Goal: Information Seeking & Learning: Understand process/instructions

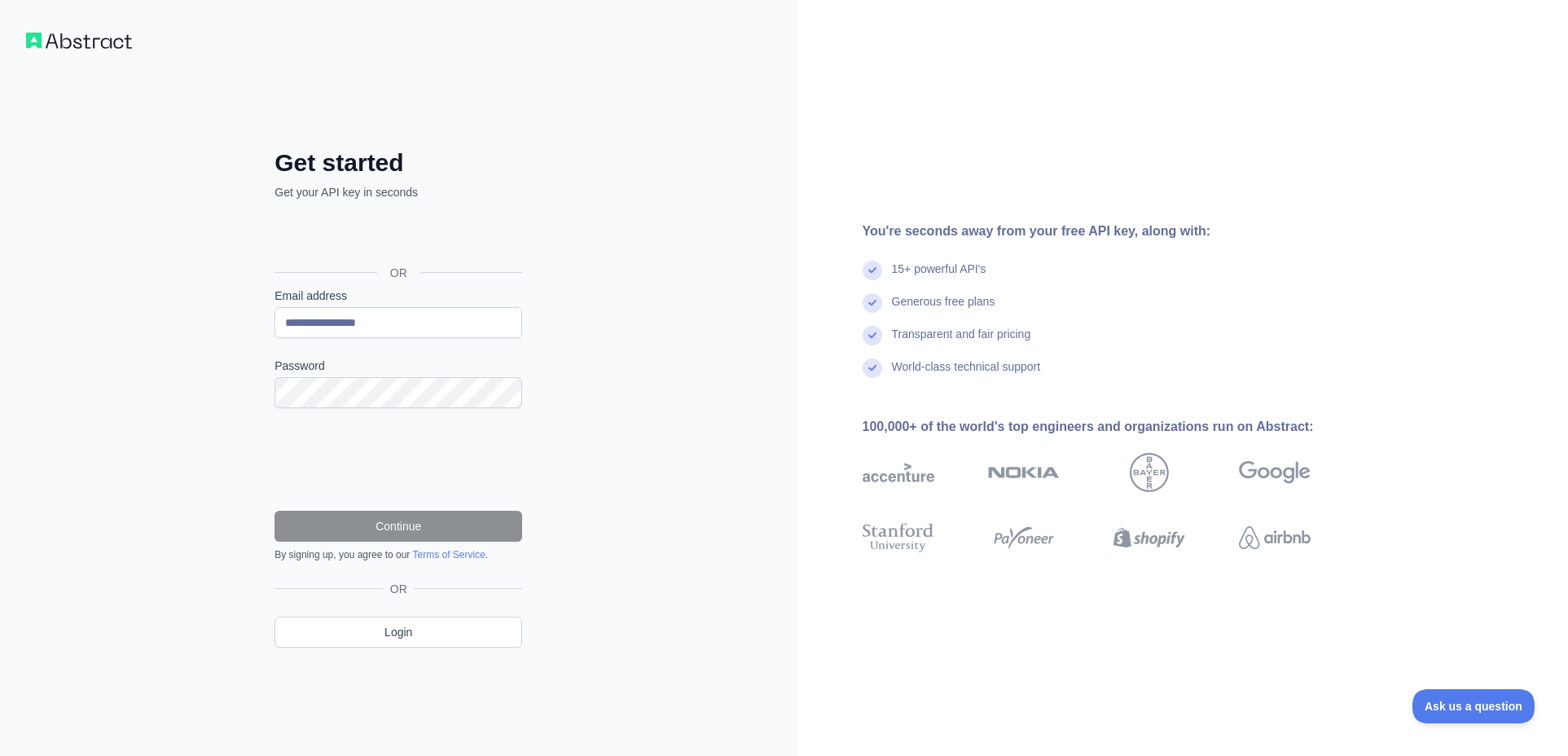
click at [591, 395] on div "**********" at bounding box center [399, 378] width 798 height 756
click at [412, 631] on link "Login" at bounding box center [398, 633] width 247 height 31
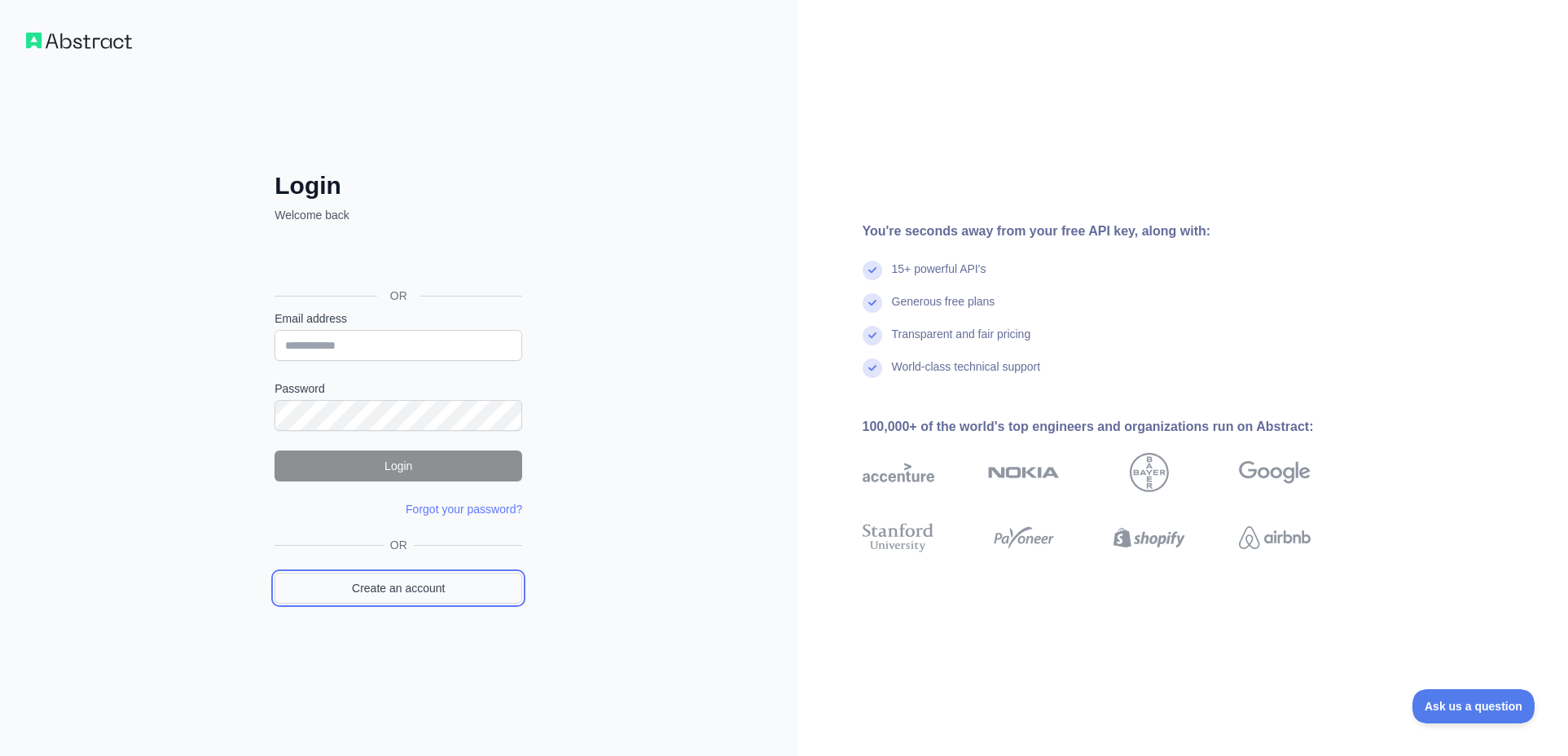
click at [392, 592] on link "Create an account" at bounding box center [398, 589] width 247 height 31
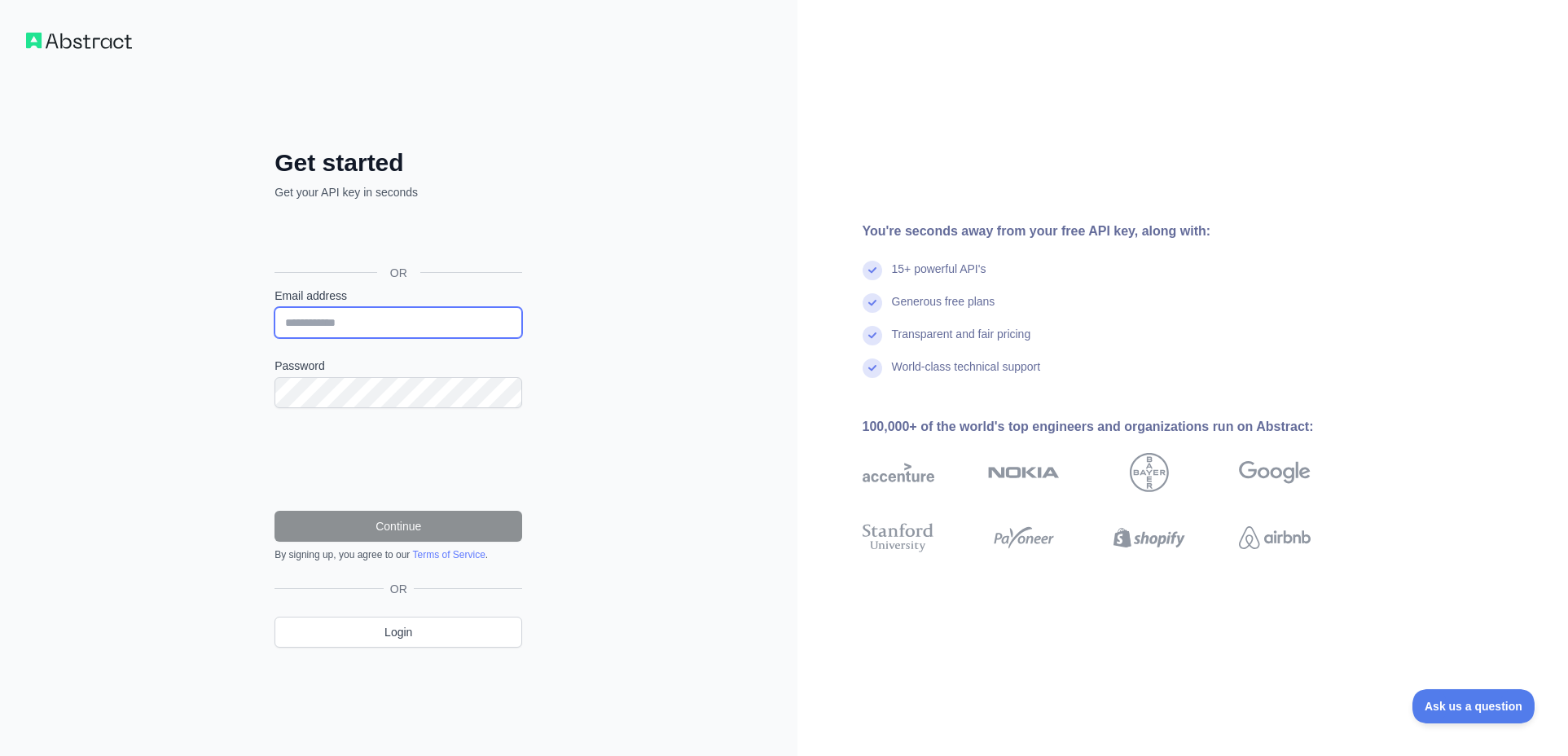
click at [321, 322] on input "Email address" at bounding box center [398, 322] width 247 height 31
click at [209, 322] on div "Get started Get your API key in seconds OR Email address Password Continue By s…" at bounding box center [399, 378] width 798 height 756
click at [322, 328] on input "Email address" at bounding box center [398, 322] width 247 height 31
type input "**********"
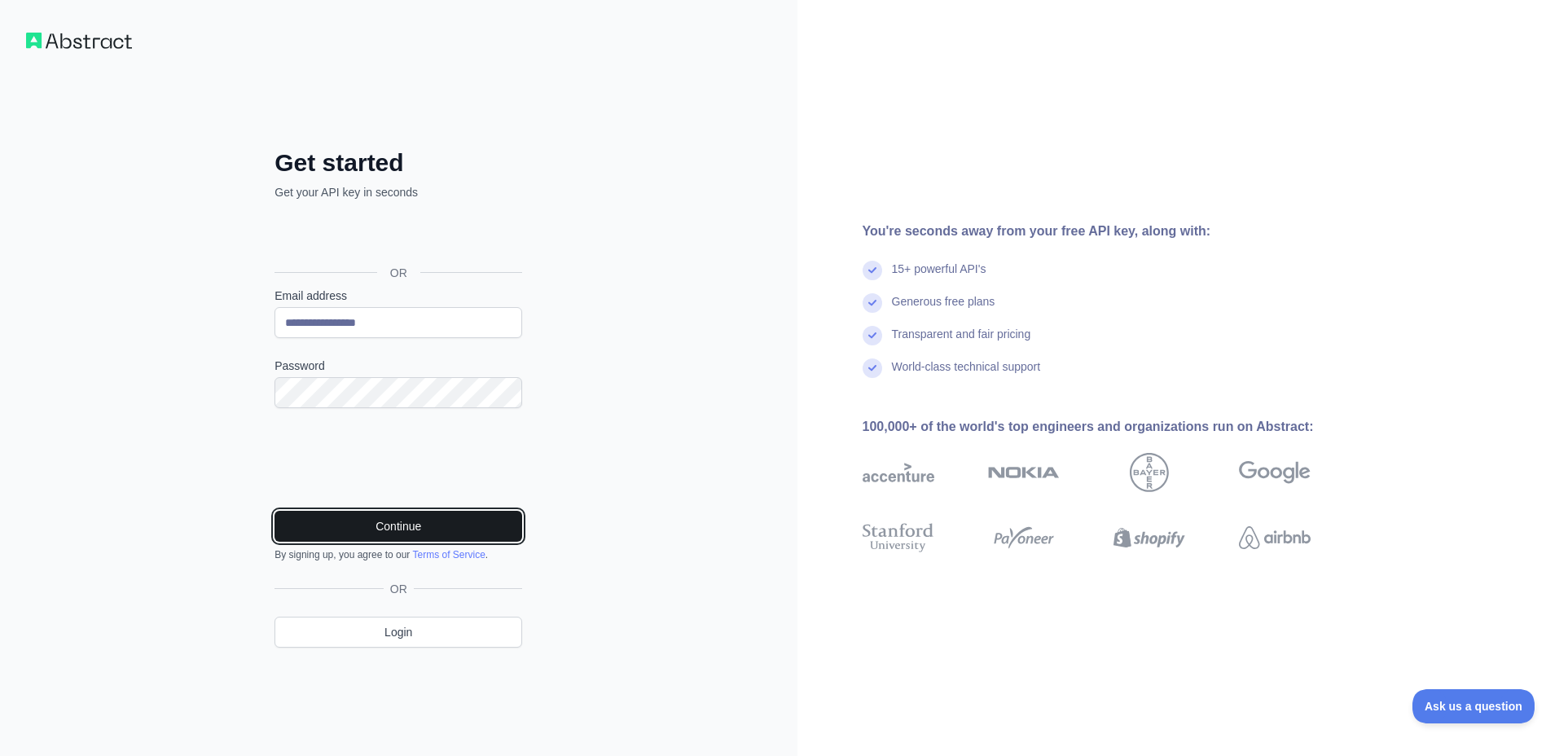
click at [395, 525] on button "Continue" at bounding box center [398, 527] width 247 height 31
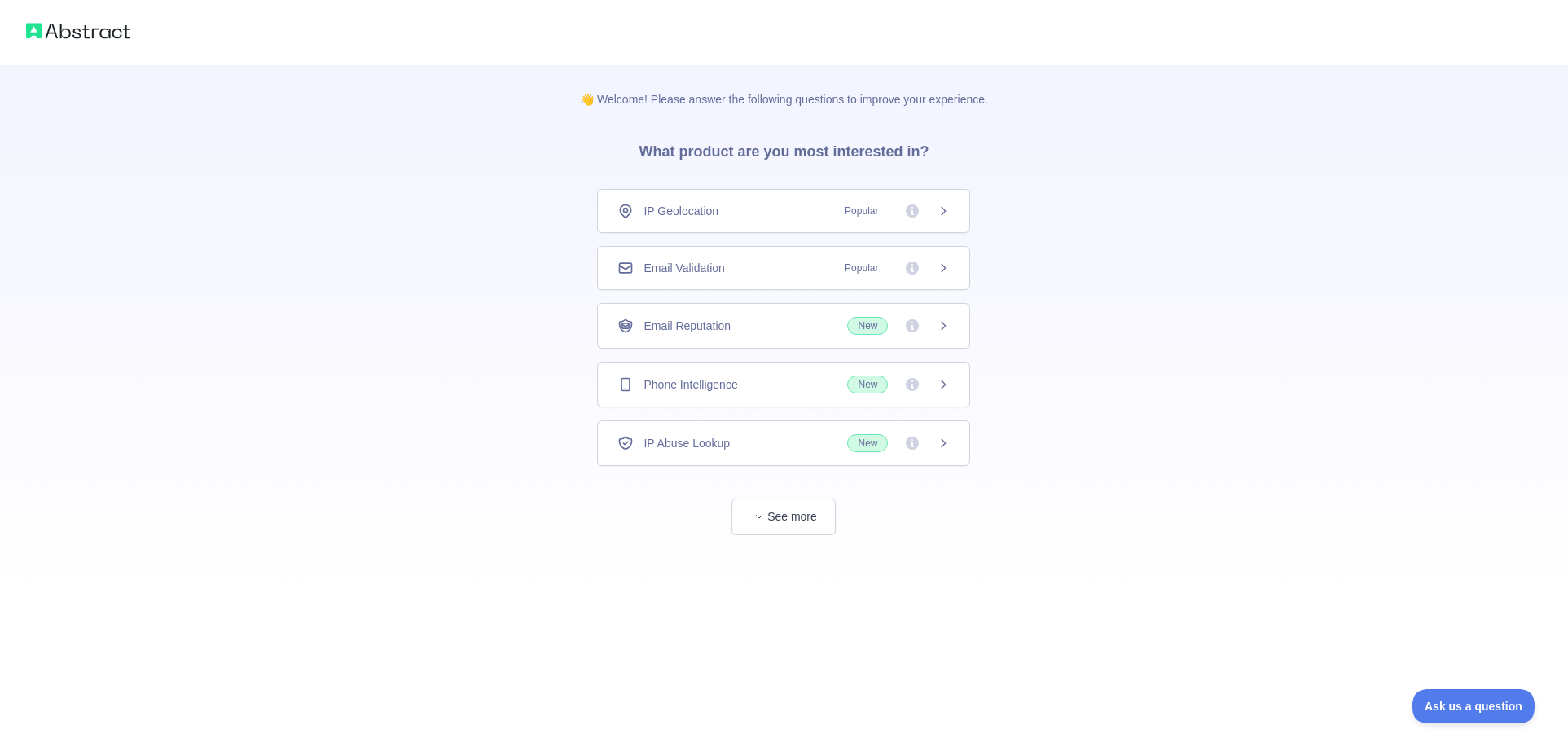
click at [725, 262] on span "Email Validation" at bounding box center [684, 268] width 81 height 16
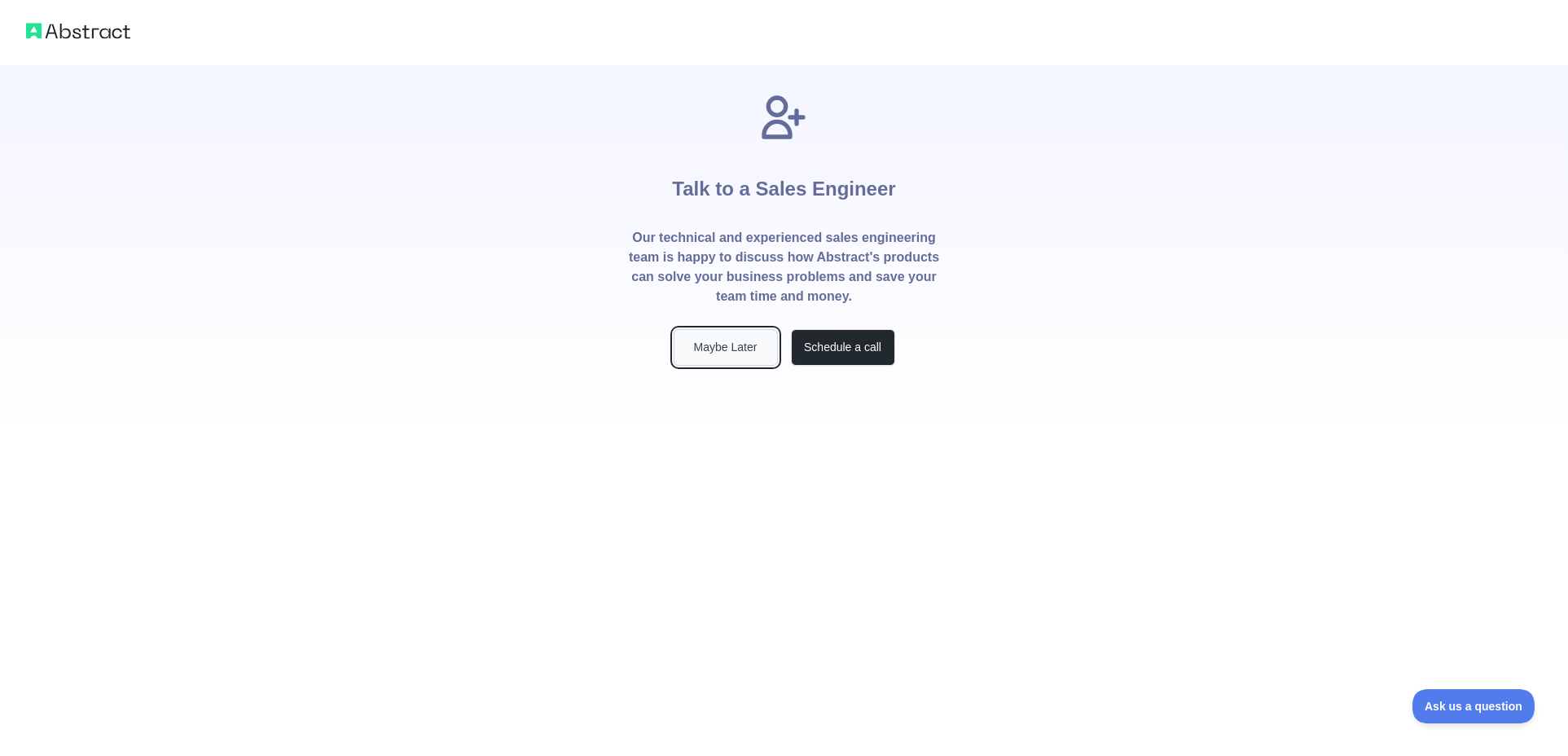
click at [726, 347] on button "Maybe Later" at bounding box center [725, 347] width 104 height 37
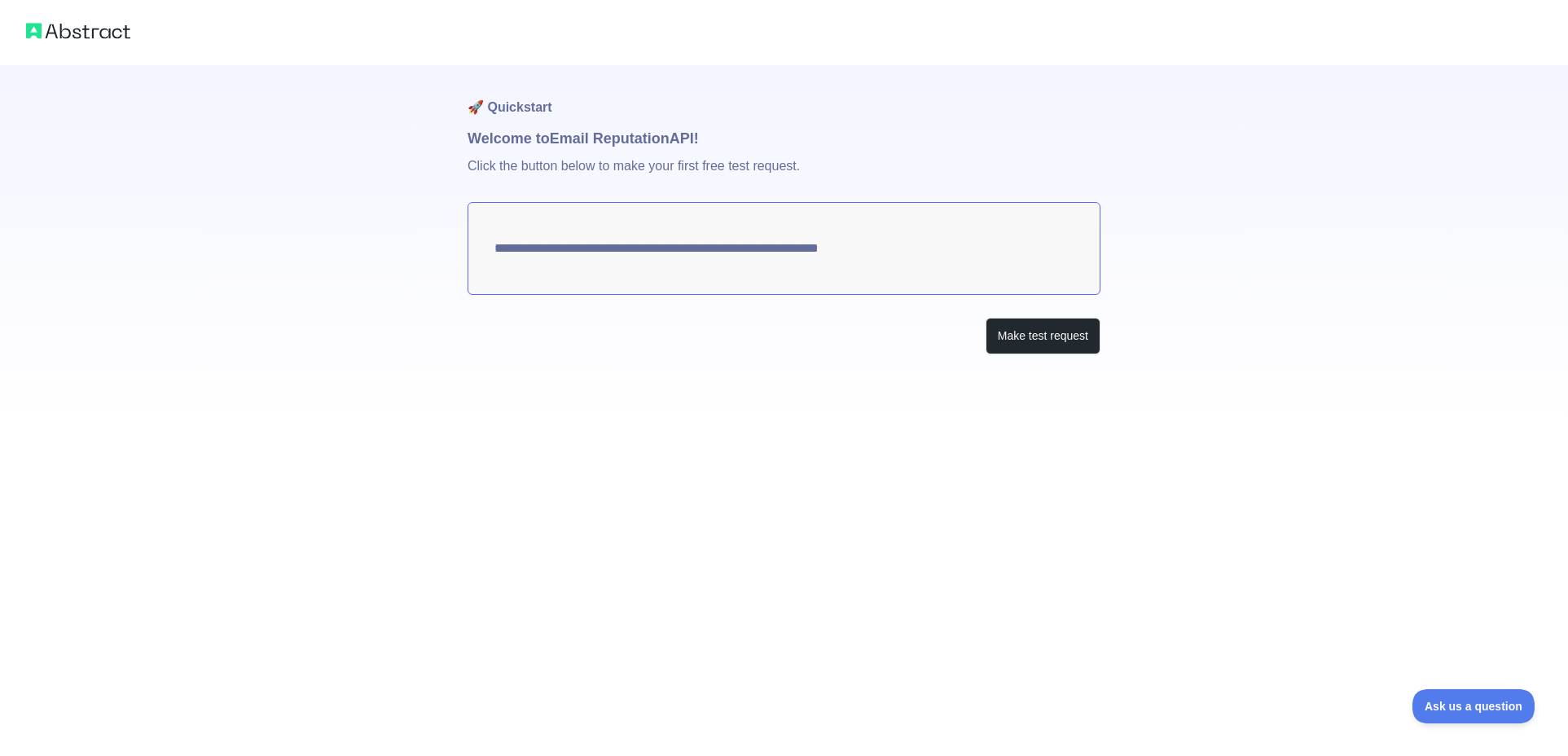
click at [1235, 84] on div "**********" at bounding box center [784, 209] width 1568 height 420
click at [1216, 35] on div at bounding box center [784, 33] width 1568 height 66
click at [1037, 335] on button "Make test request" at bounding box center [1042, 336] width 115 height 37
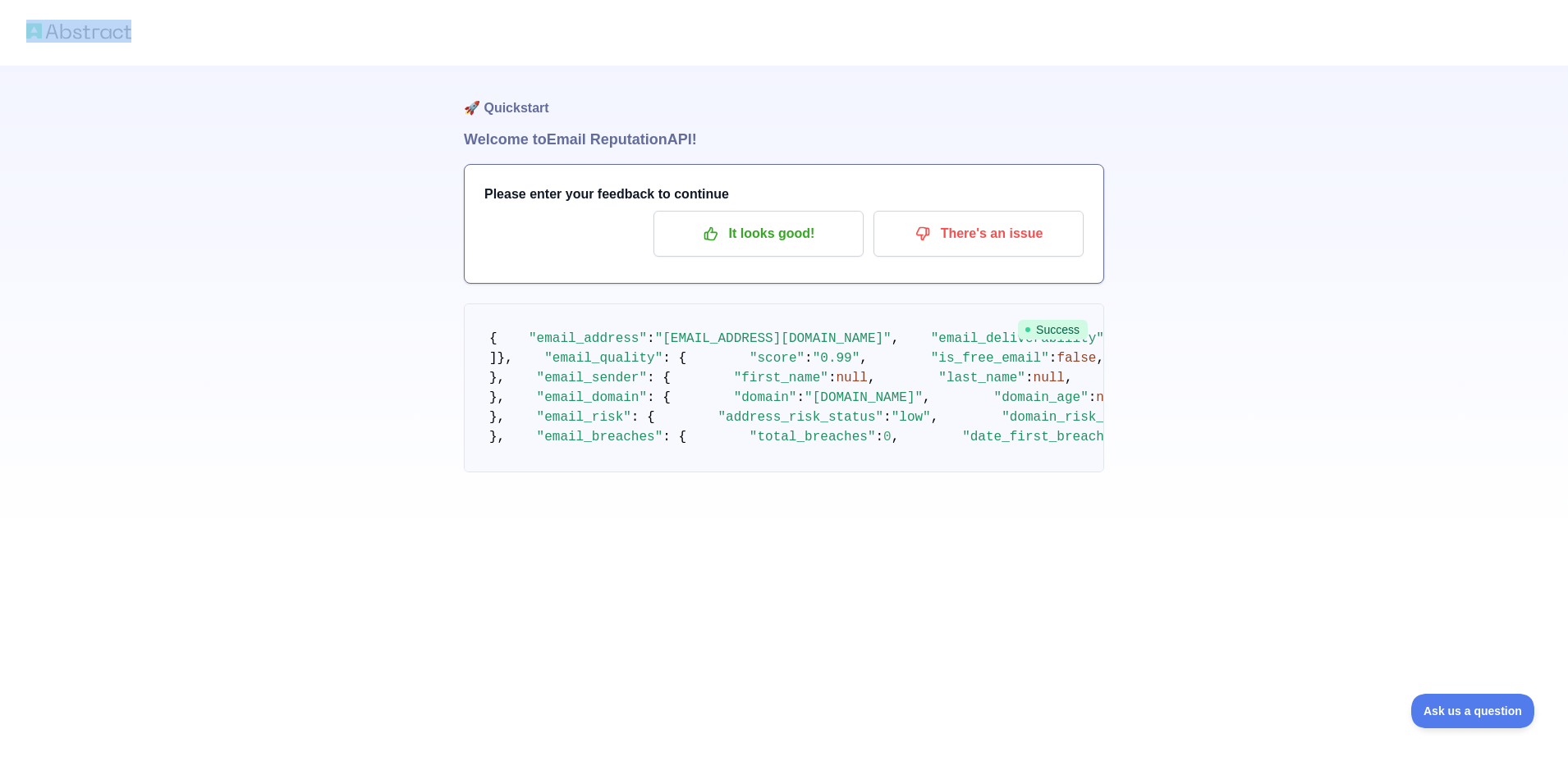
scroll to position [774, 0]
click at [632, 473] on pre "{ "email_address" : "tg@icompetence.de" , "email_deliverability" : { "status" :…" at bounding box center [784, 388] width 641 height 169
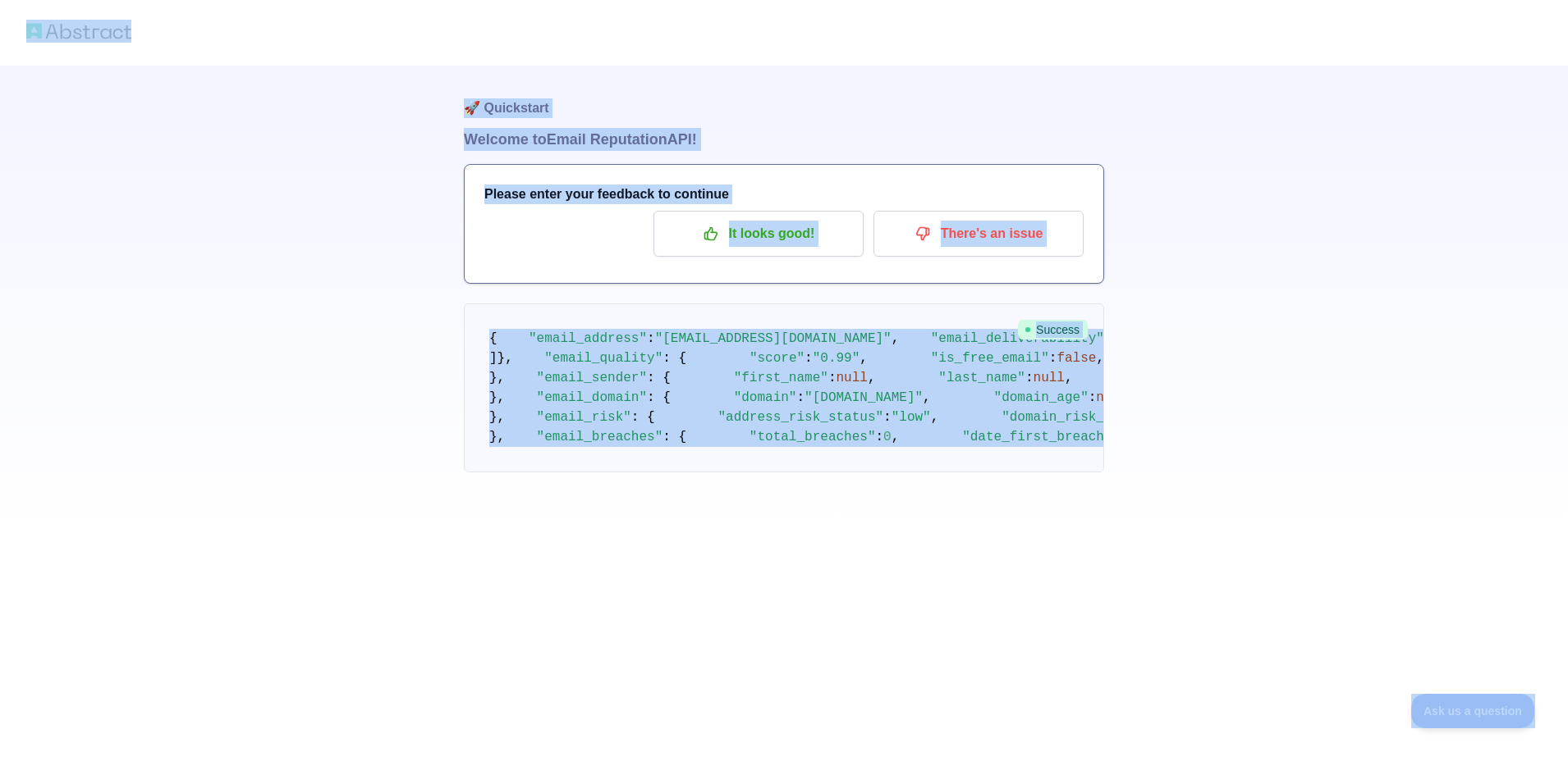
scroll to position [62, 0]
click at [497, 304] on pre "{ "email_address" : "tg@icompetence.de" , "email_deliverability" : { "status" :…" at bounding box center [784, 388] width 641 height 169
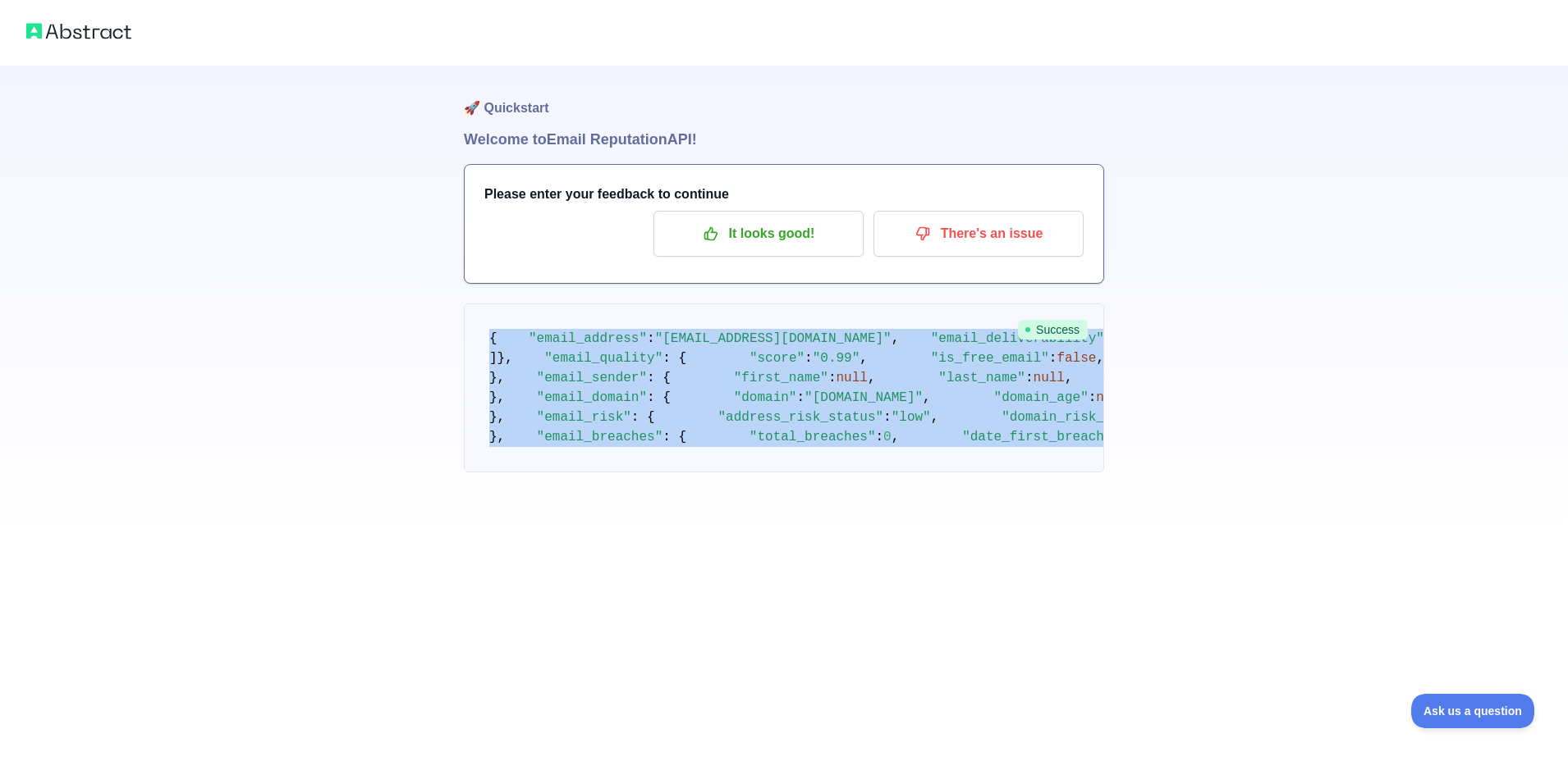
drag, startPoint x: 491, startPoint y: 271, endPoint x: 695, endPoint y: 758, distance: 528.0
click at [695, 758] on div "🚀 Quickstart Welcome to Email Reputation API! Please enter your feedback to con…" at bounding box center [784, 380] width 1568 height 761
copy div "{ "email_address" : "tg@icompetence.de" , "email_deliverability" : { "status" :…"
click at [890, 348] on pre "{ "email_address" : "tg@icompetence.de" , "email_deliverability" : { "status" :…" at bounding box center [784, 388] width 641 height 169
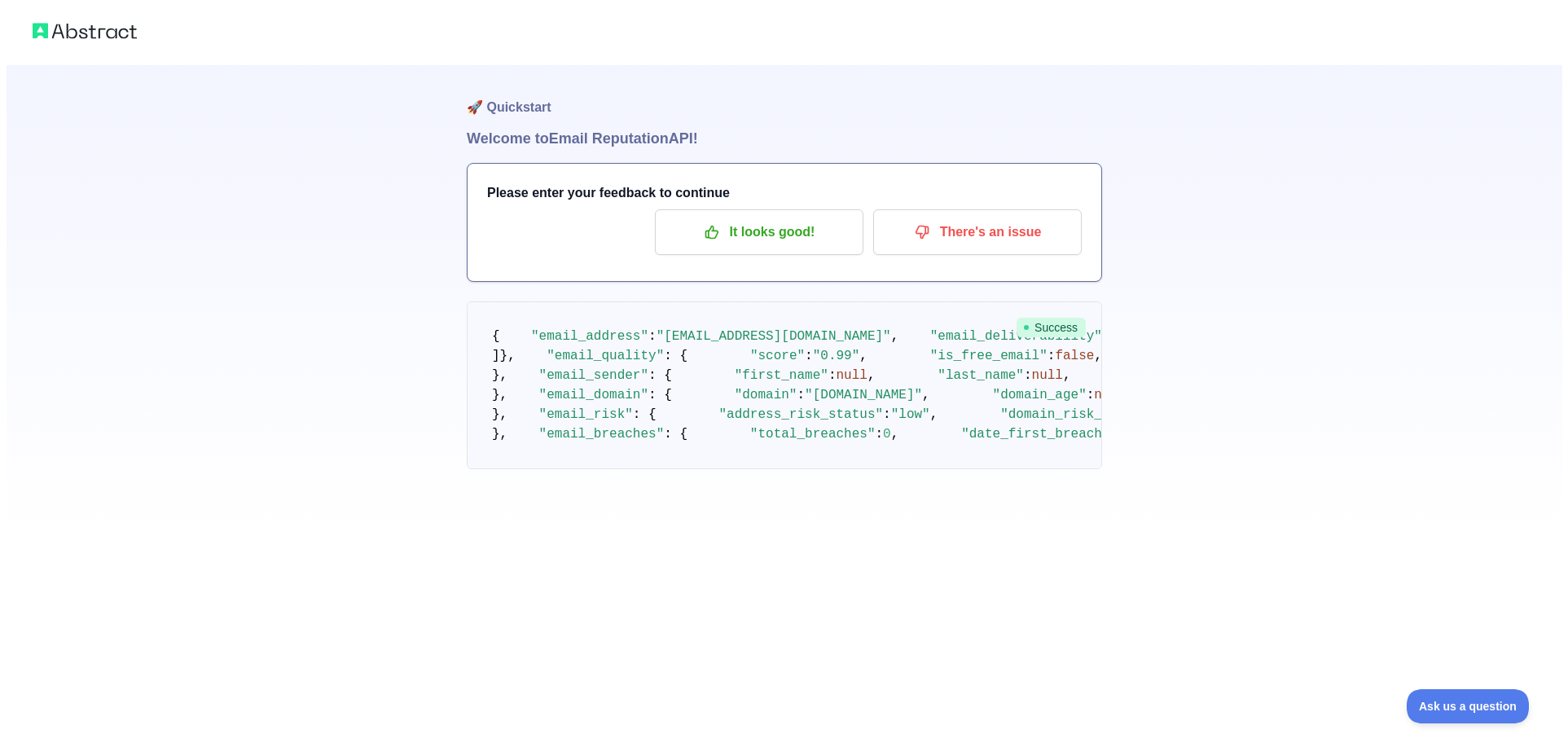
scroll to position [0, 0]
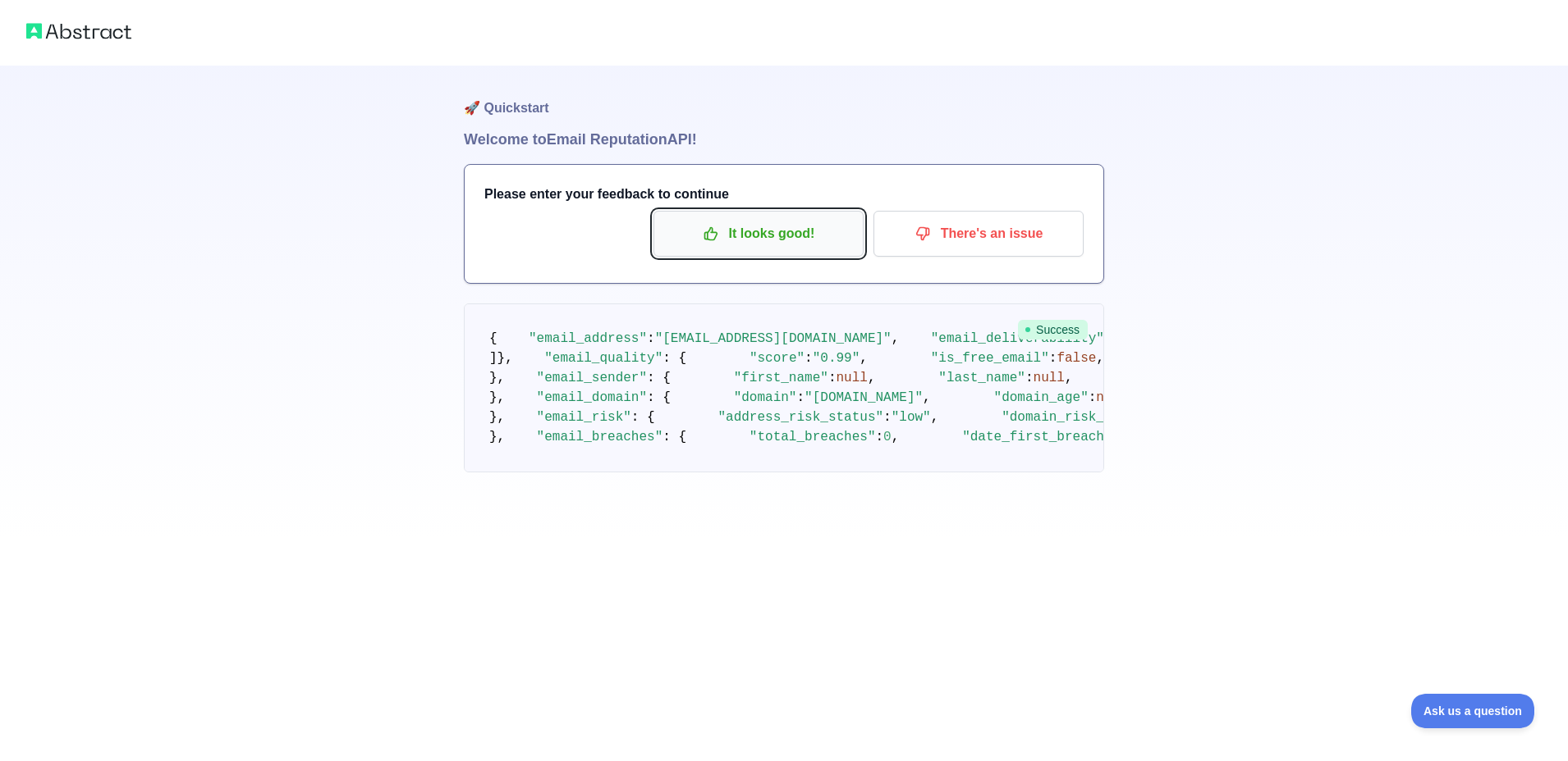
click at [745, 227] on p "It looks good!" at bounding box center [759, 233] width 186 height 28
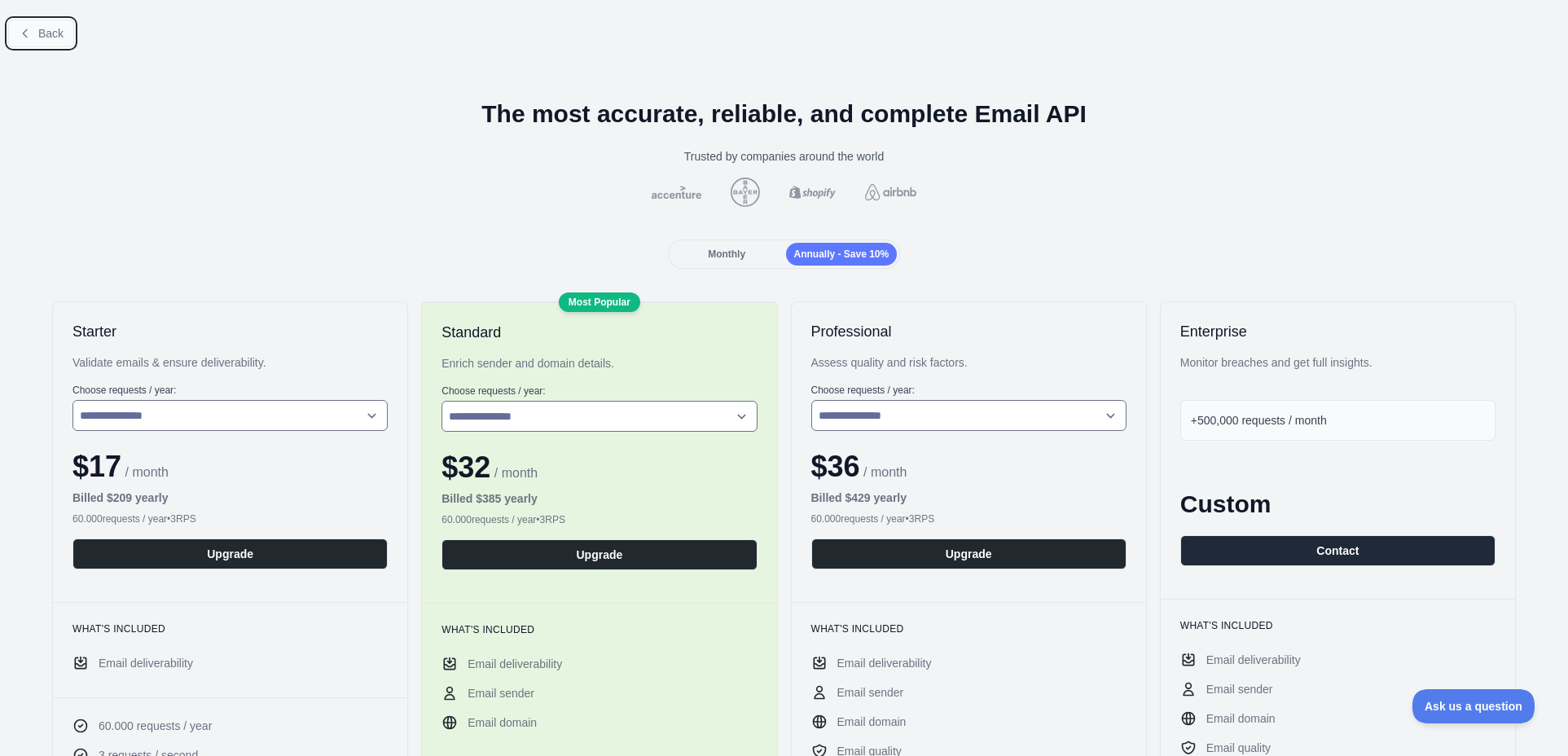
click at [61, 37] on span "Back" at bounding box center [50, 33] width 25 height 13
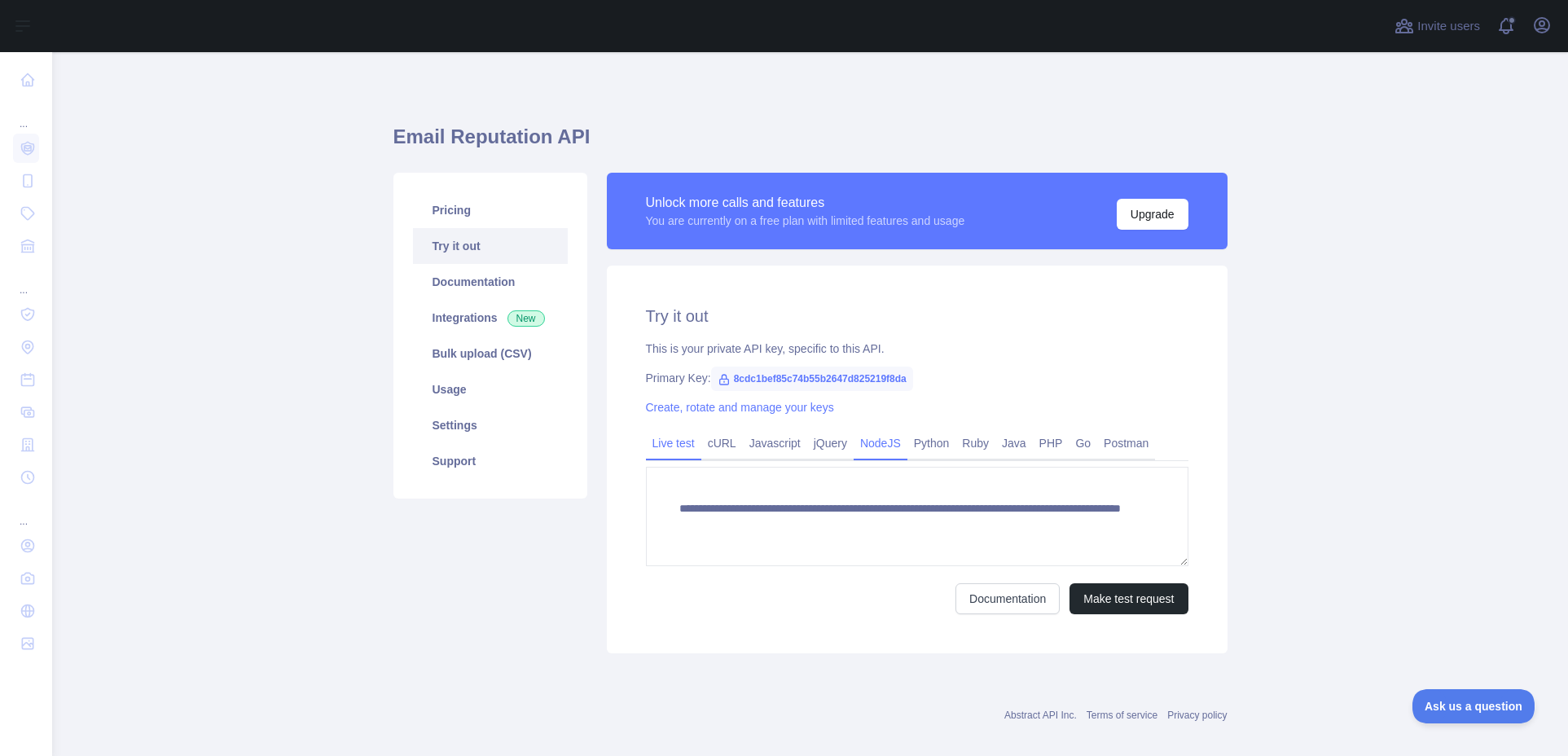
click at [867, 442] on link "NodeJS" at bounding box center [880, 443] width 53 height 26
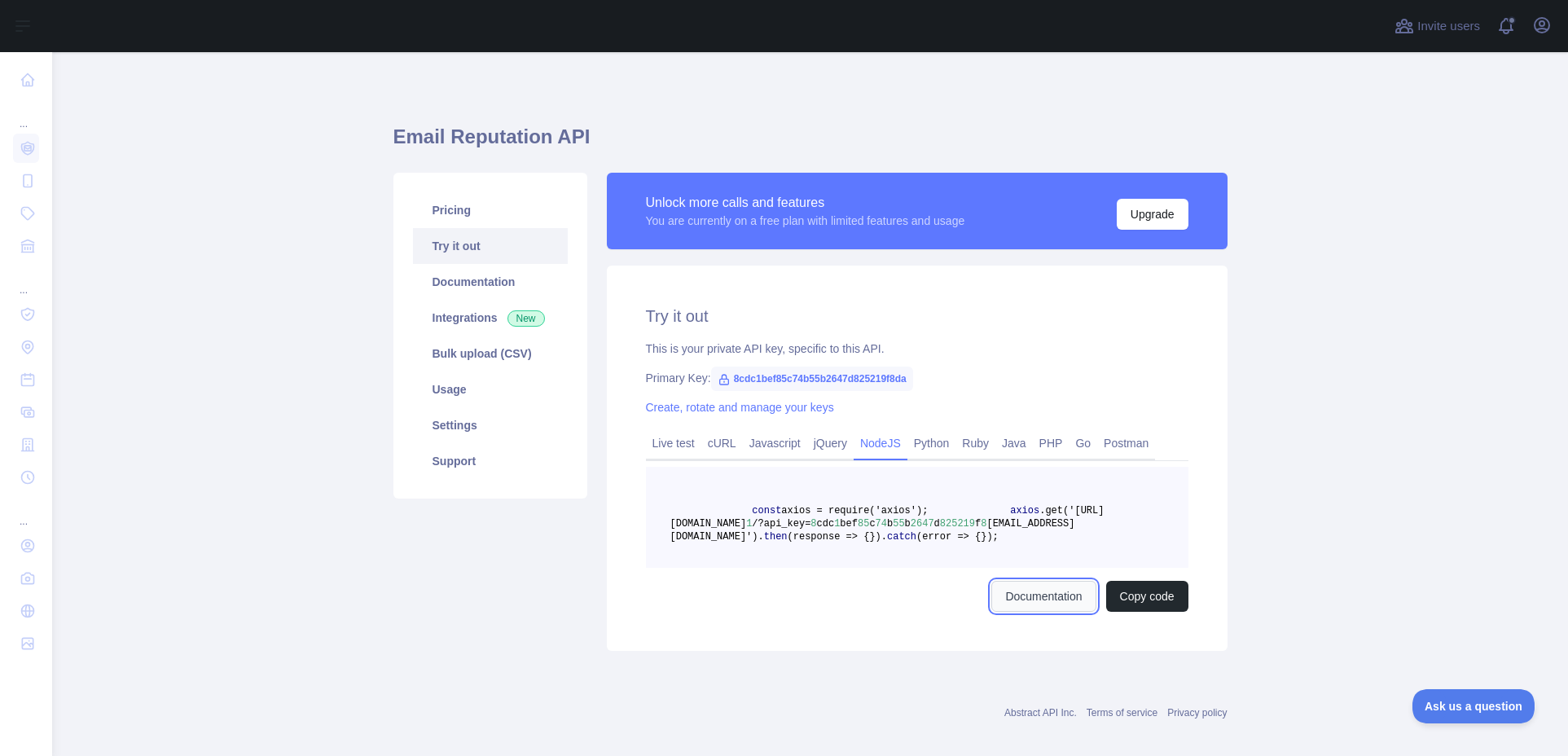
click at [1026, 612] on link "Documentation" at bounding box center [1043, 597] width 104 height 31
click at [681, 443] on link "Live test" at bounding box center [674, 443] width 55 height 26
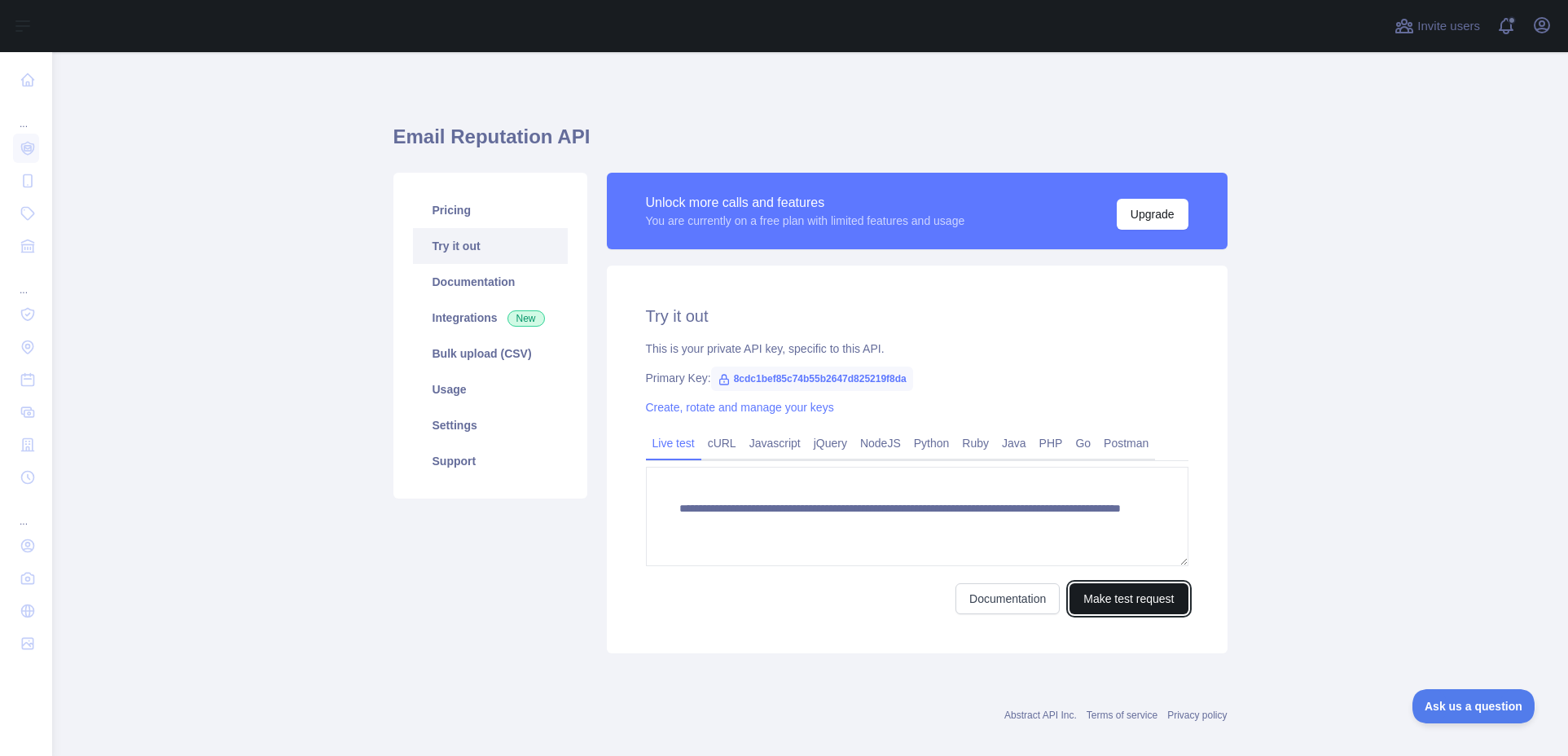
click at [1125, 598] on button "Make test request" at bounding box center [1129, 599] width 118 height 31
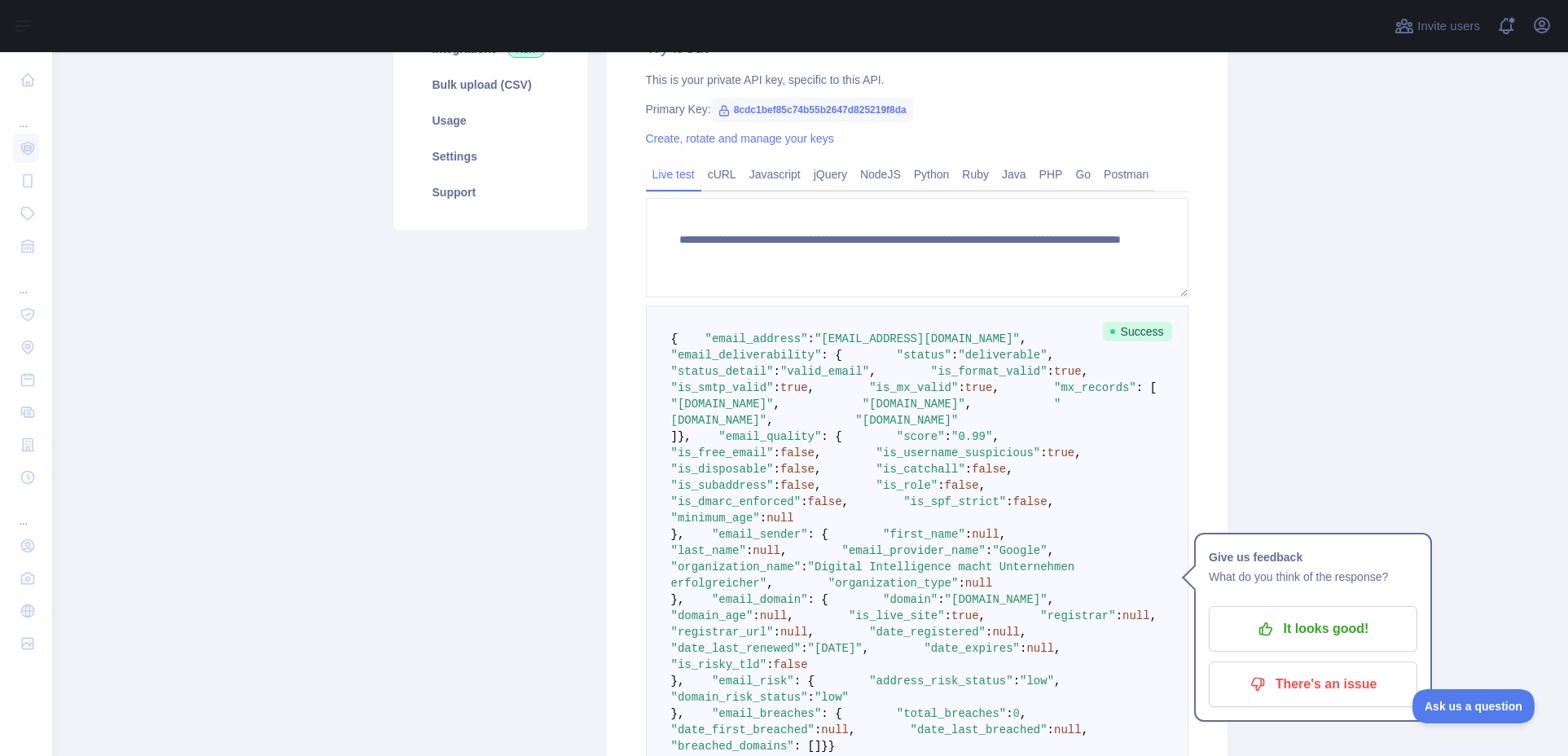
scroll to position [272, 0]
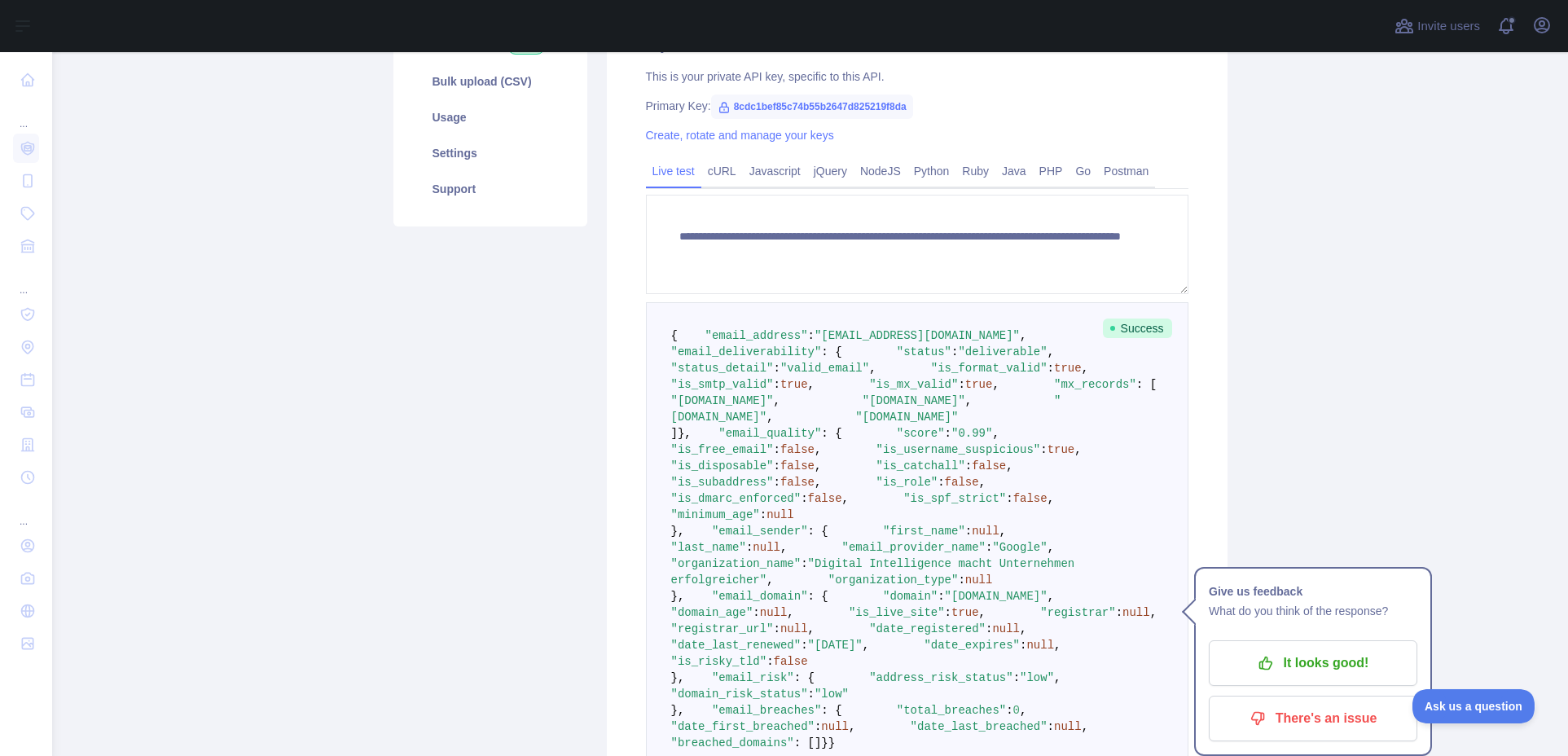
click at [1304, 484] on main "**********" at bounding box center [811, 404] width 1516 height 704
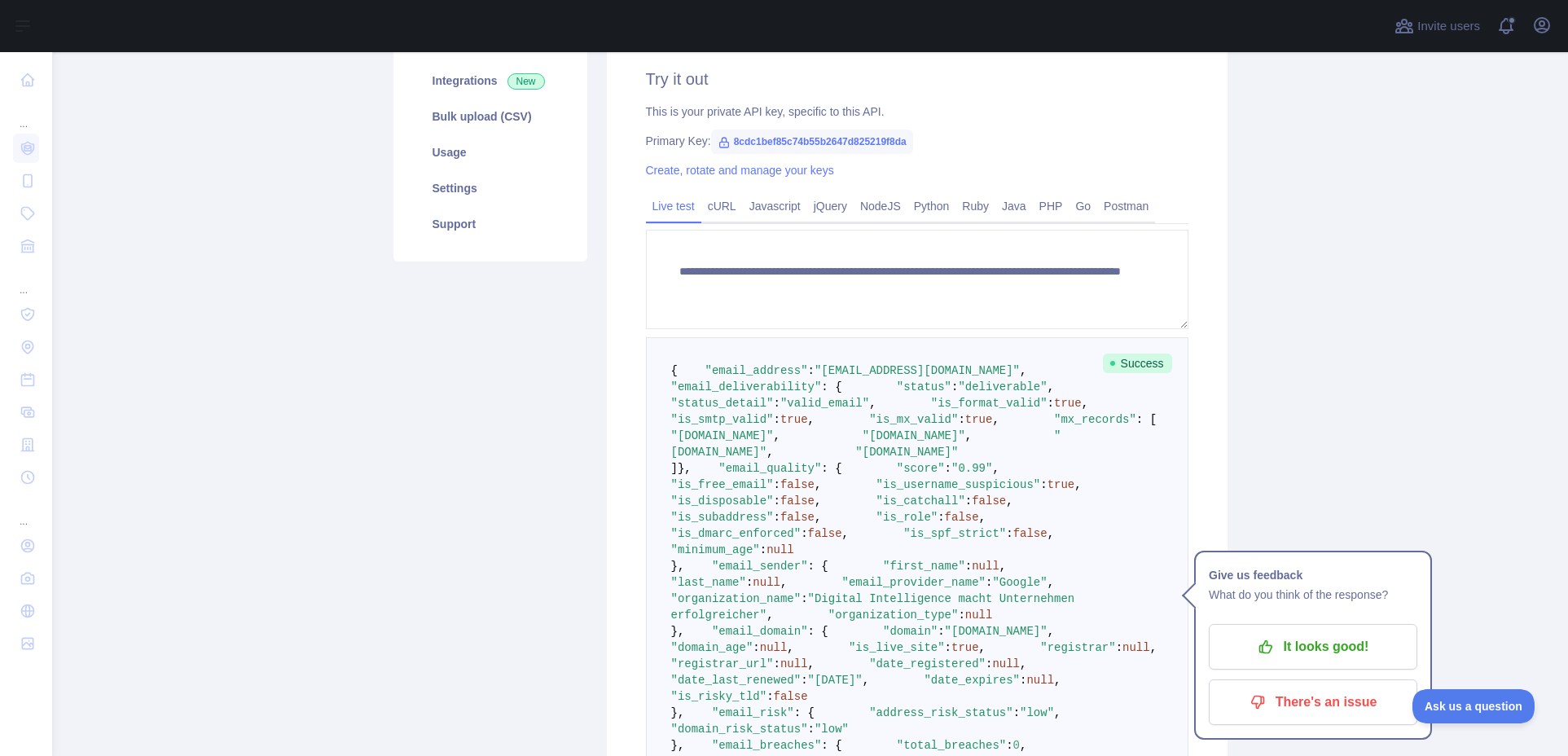
scroll to position [0, 0]
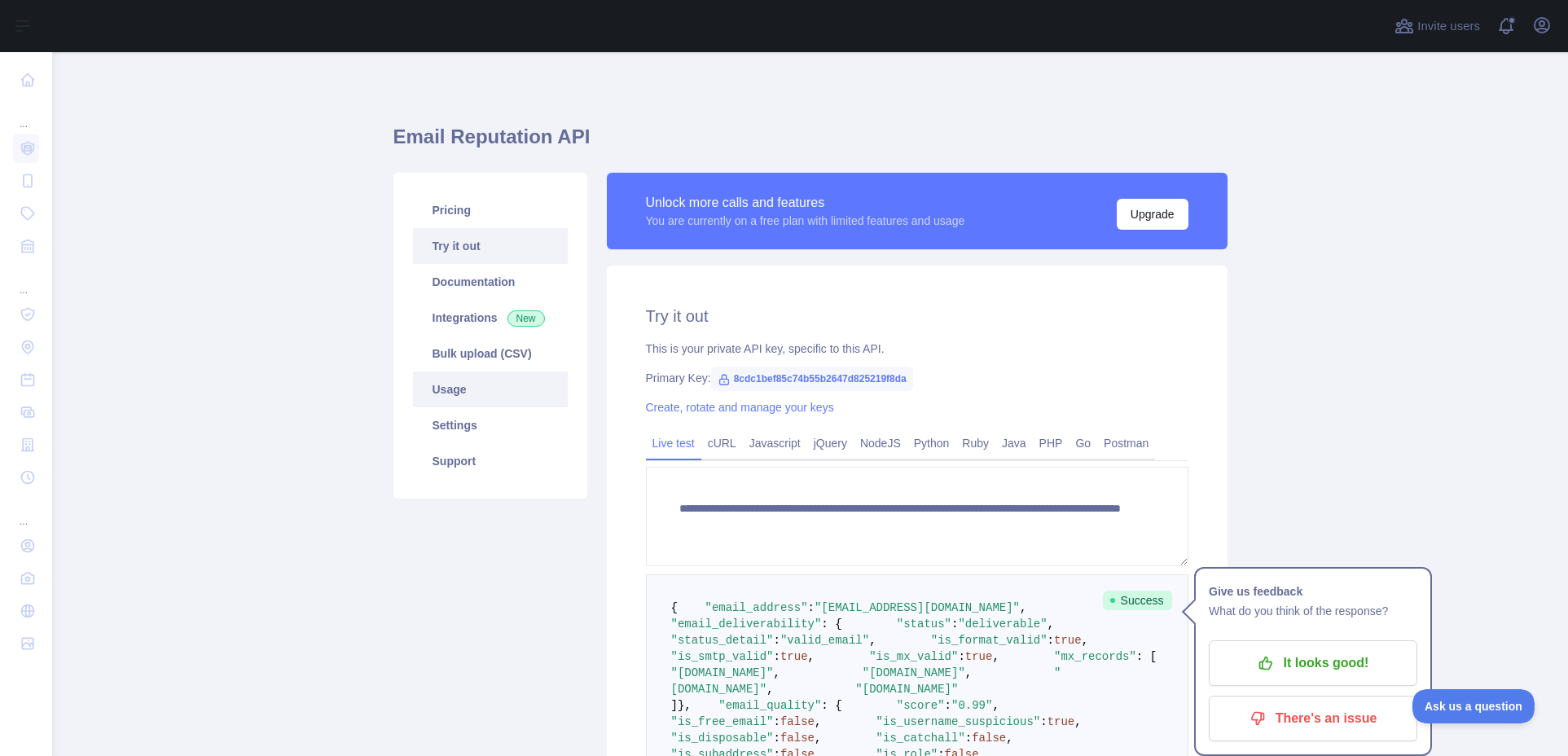
click at [467, 390] on link "Usage" at bounding box center [490, 390] width 155 height 36
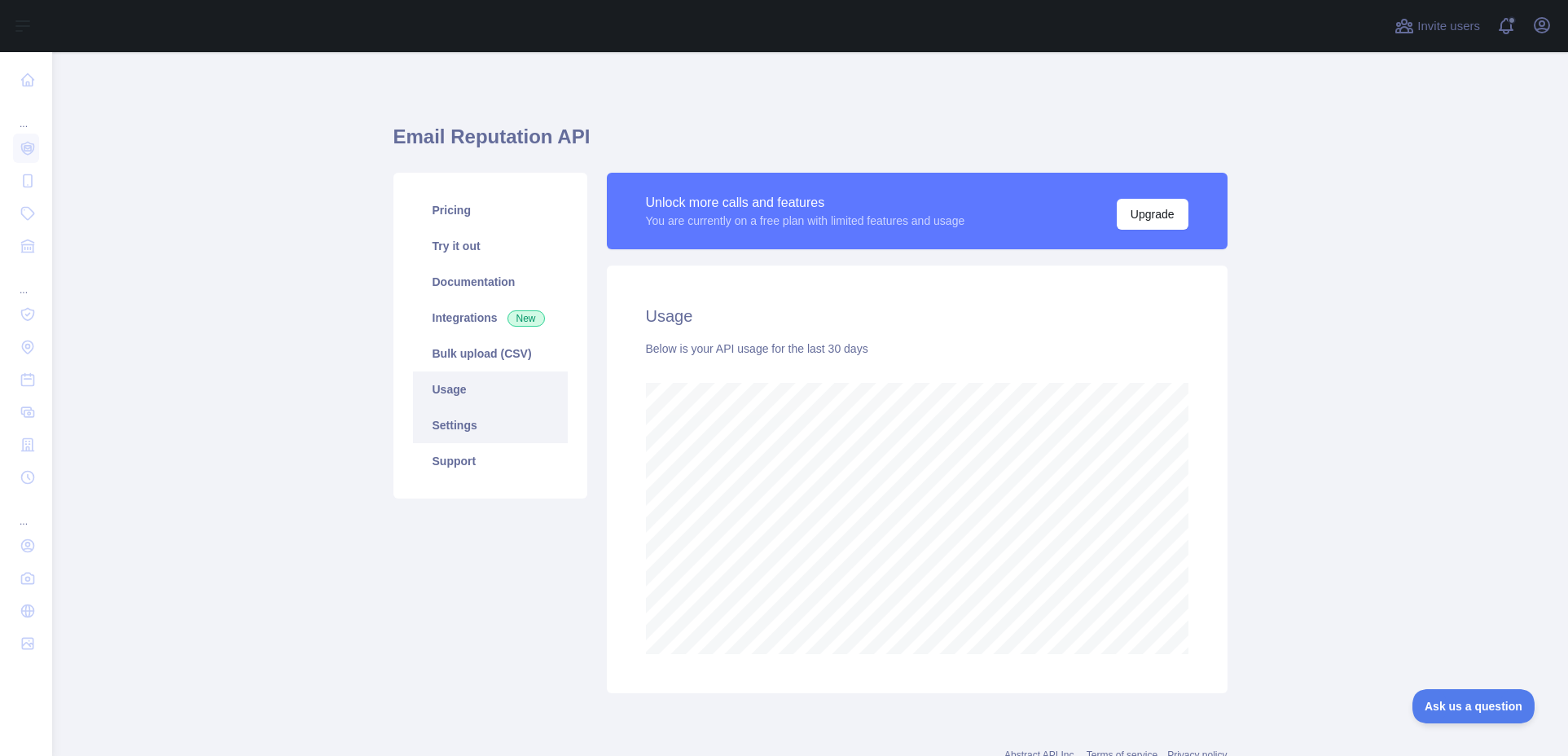
click at [476, 415] on link "Settings" at bounding box center [490, 426] width 155 height 36
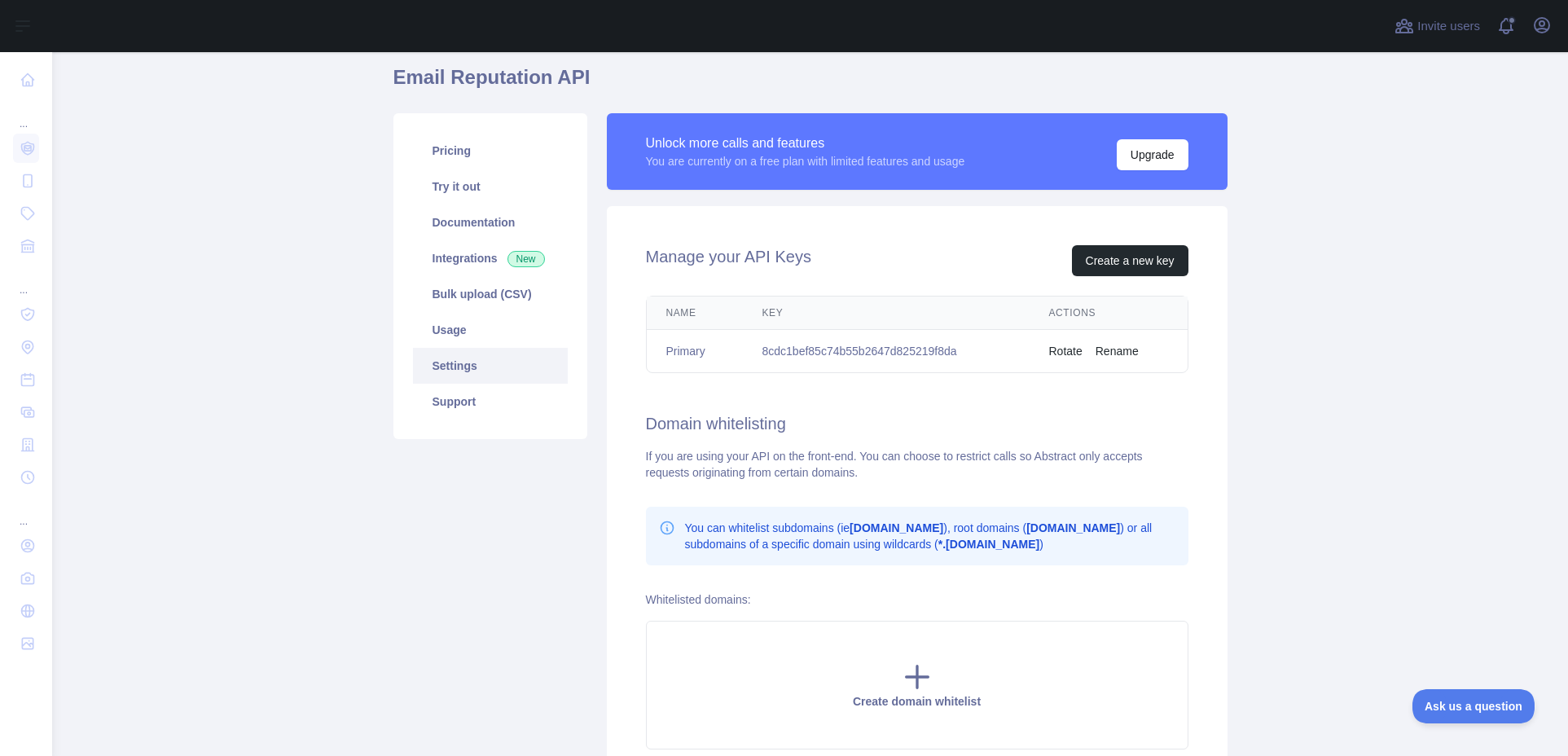
scroll to position [2, 0]
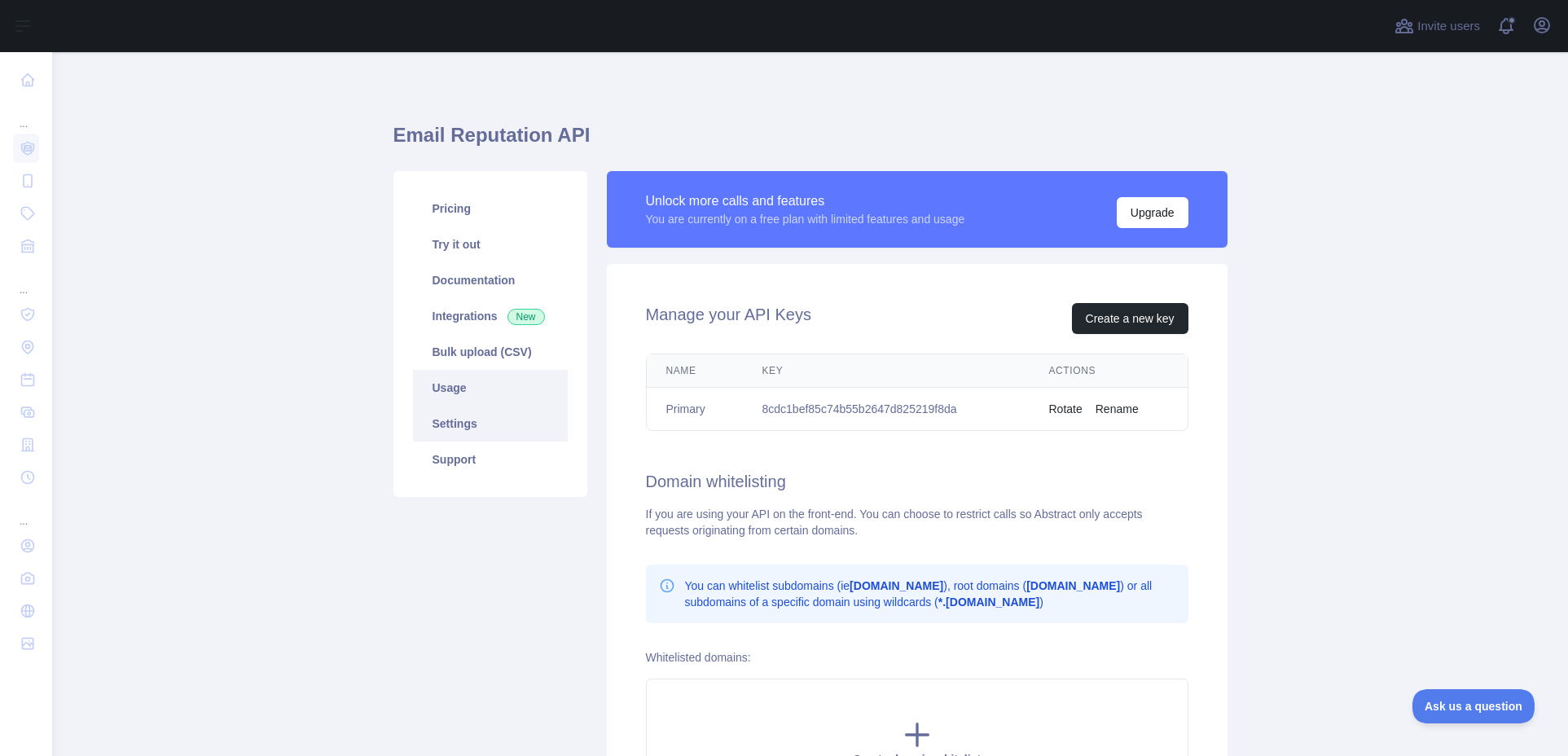
click at [497, 399] on link "Usage" at bounding box center [490, 388] width 155 height 36
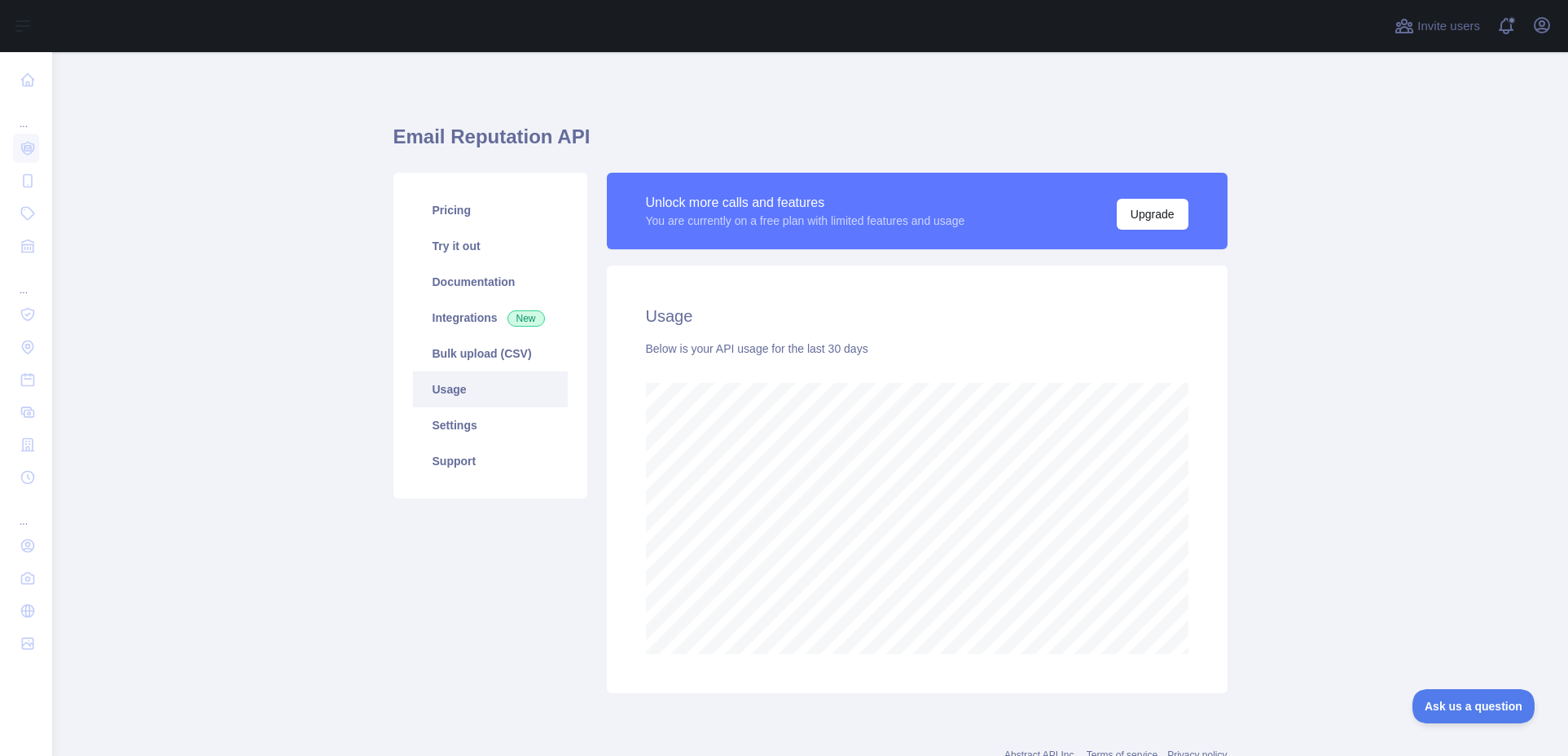
scroll to position [704, 1503]
click at [480, 283] on link "Documentation" at bounding box center [490, 282] width 155 height 36
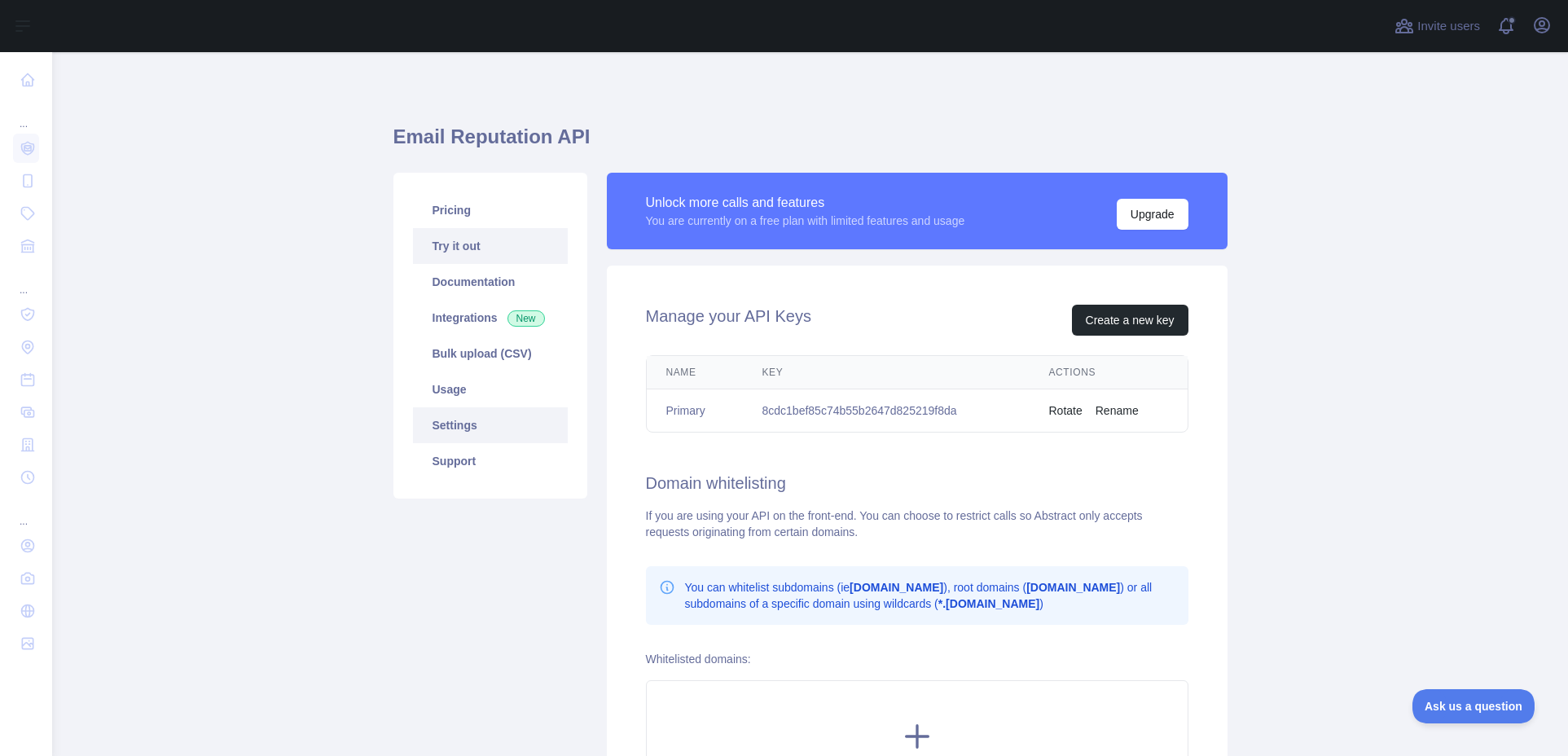
click at [445, 246] on link "Try it out" at bounding box center [490, 247] width 155 height 36
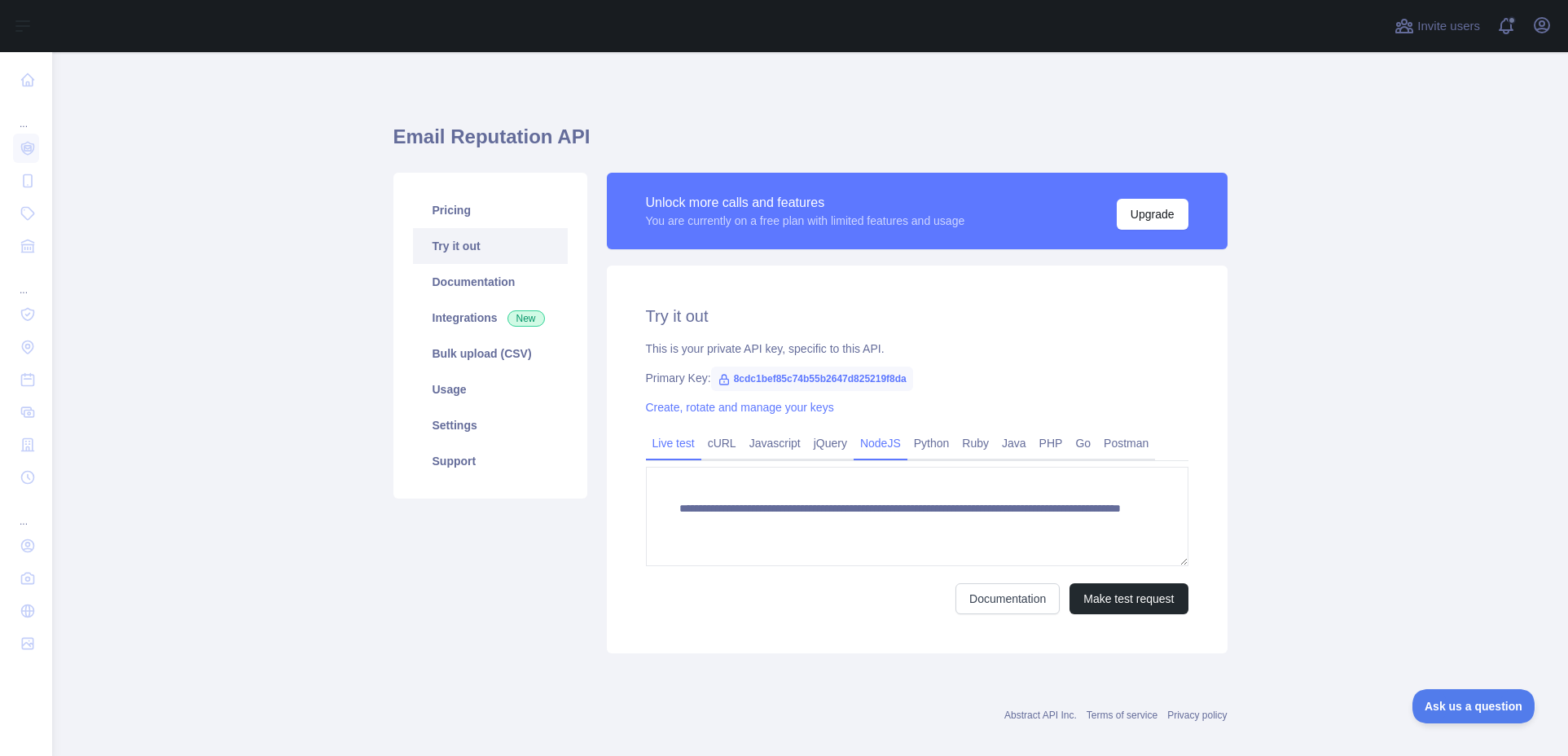
click at [865, 447] on link "NodeJS" at bounding box center [880, 443] width 53 height 26
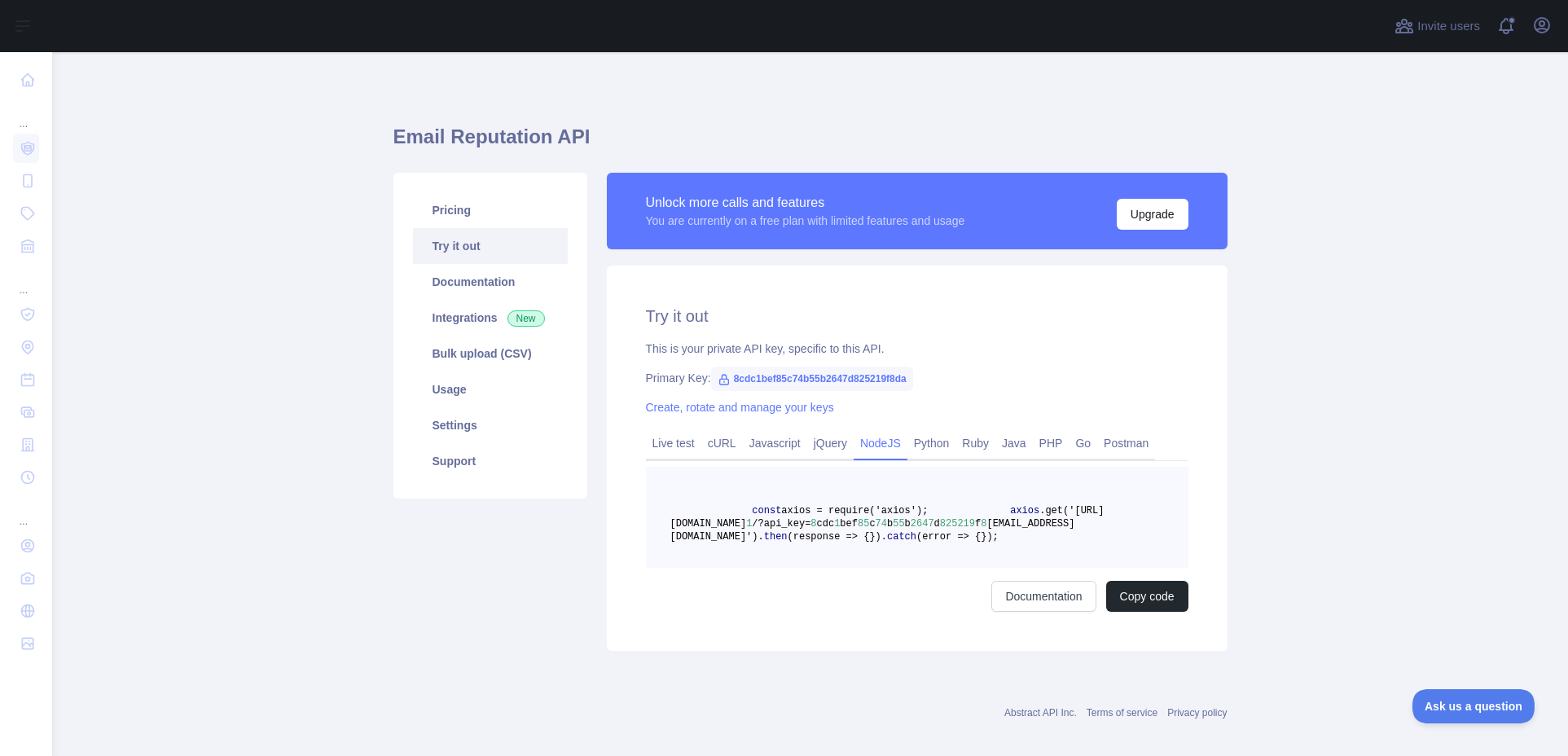
drag, startPoint x: 748, startPoint y: 509, endPoint x: 803, endPoint y: 591, distance: 98.7
click at [803, 568] on pre "const axios = require('axios'); axios .get('https://emailreputation.abstractapi…" at bounding box center [918, 517] width 543 height 101
copy code "const axios = require('axios'); axios .get('https://emailreputation.abstractapi…"
click at [744, 510] on span at bounding box center [712, 510] width 83 height 11
drag, startPoint x: 746, startPoint y: 510, endPoint x: 805, endPoint y: 588, distance: 97.8
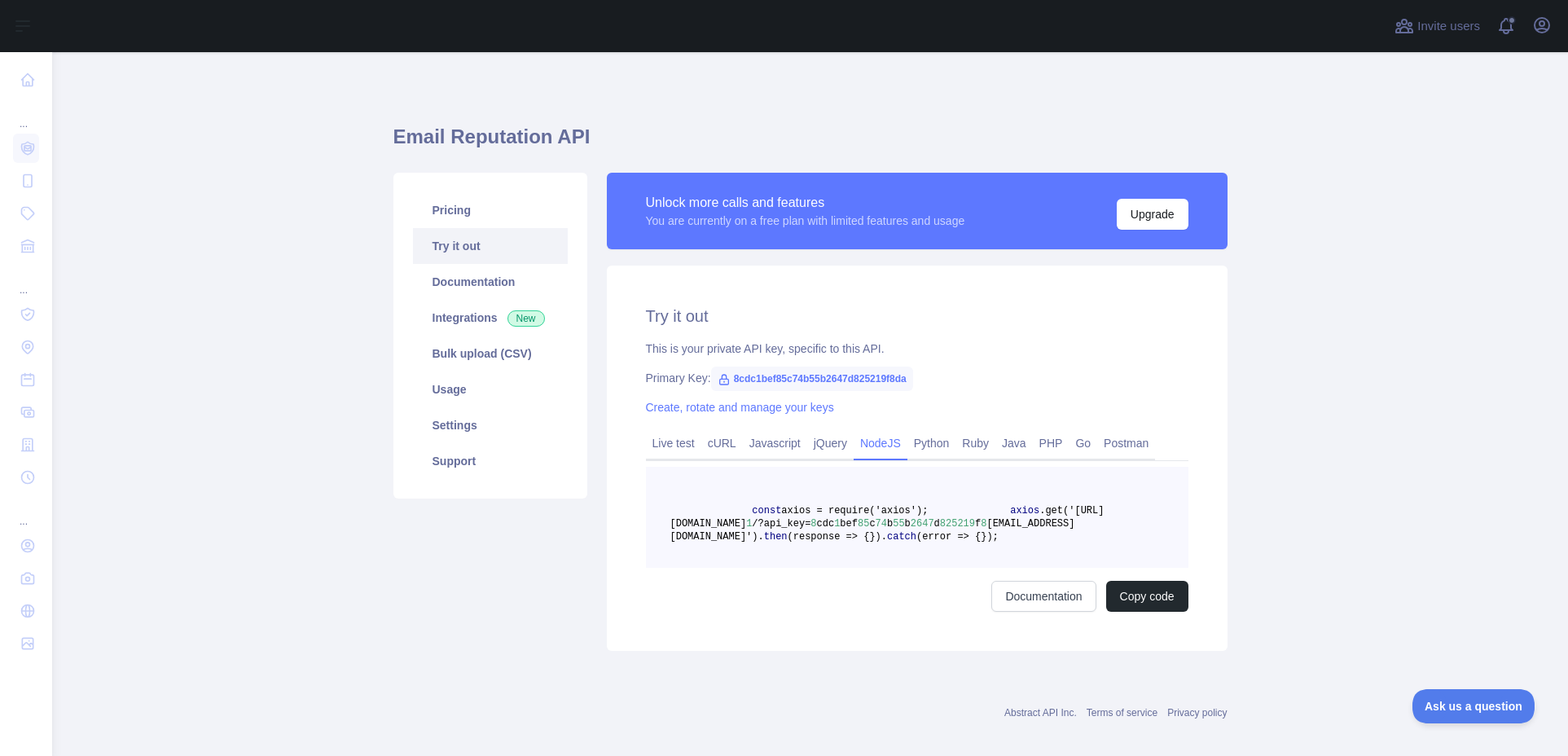
click at [805, 568] on pre "const axios = require('axios'); axios .get('https://emailreputation.abstractapi…" at bounding box center [918, 517] width 543 height 101
copy code "const axios = require('axios'); axios .get('https://emailreputation.abstractapi…"
drag, startPoint x: 730, startPoint y: 376, endPoint x: 922, endPoint y: 378, distance: 192.0
click at [913, 378] on span "8cdc1bef85c74b55b2647d825219f8da" at bounding box center [812, 379] width 202 height 24
copy span "8cdc1bef85c74b55b2647d825219f8da"
